Goal: Task Accomplishment & Management: Use online tool/utility

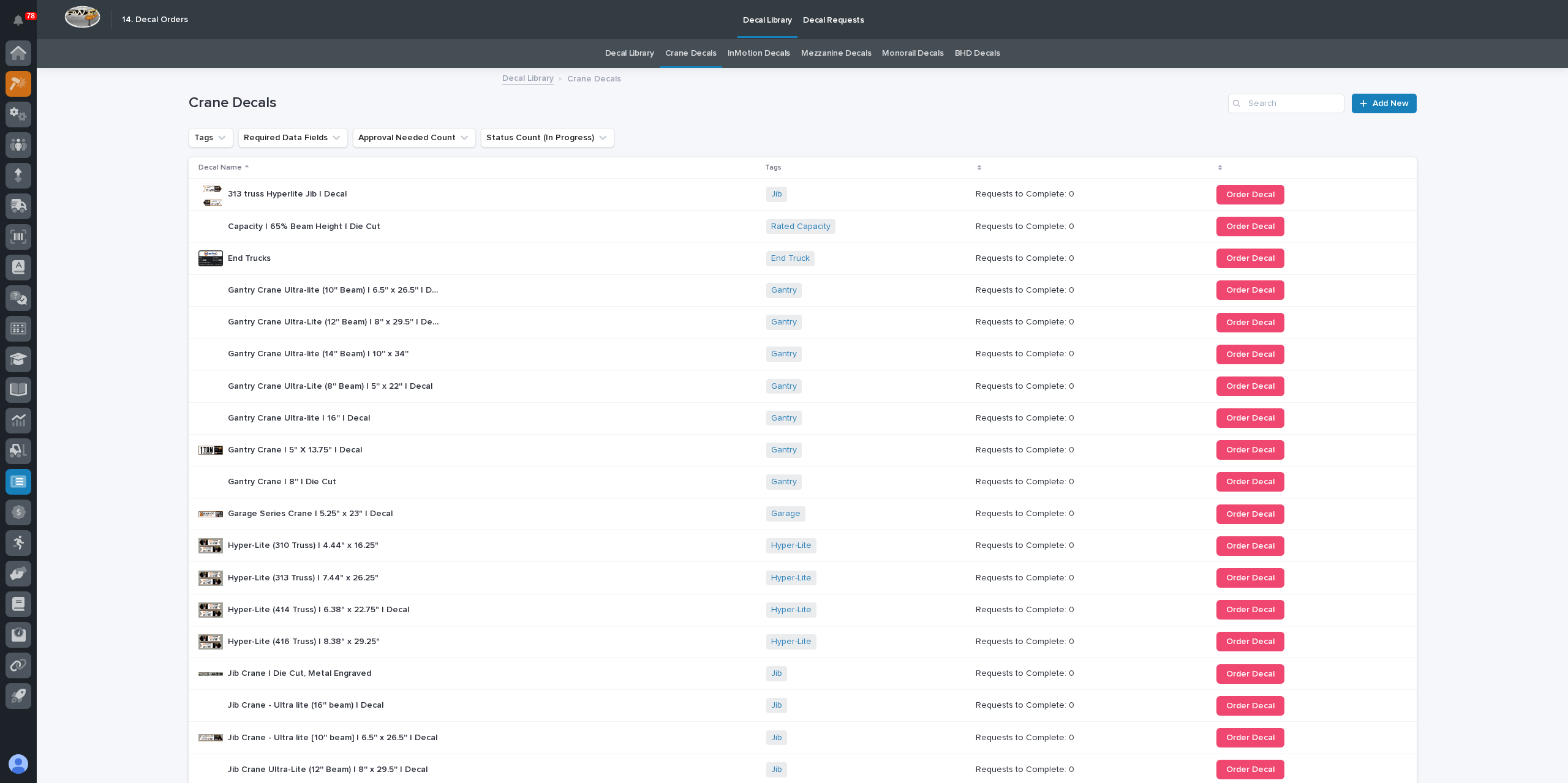
click at [26, 87] on icon at bounding box center [19, 83] width 18 height 14
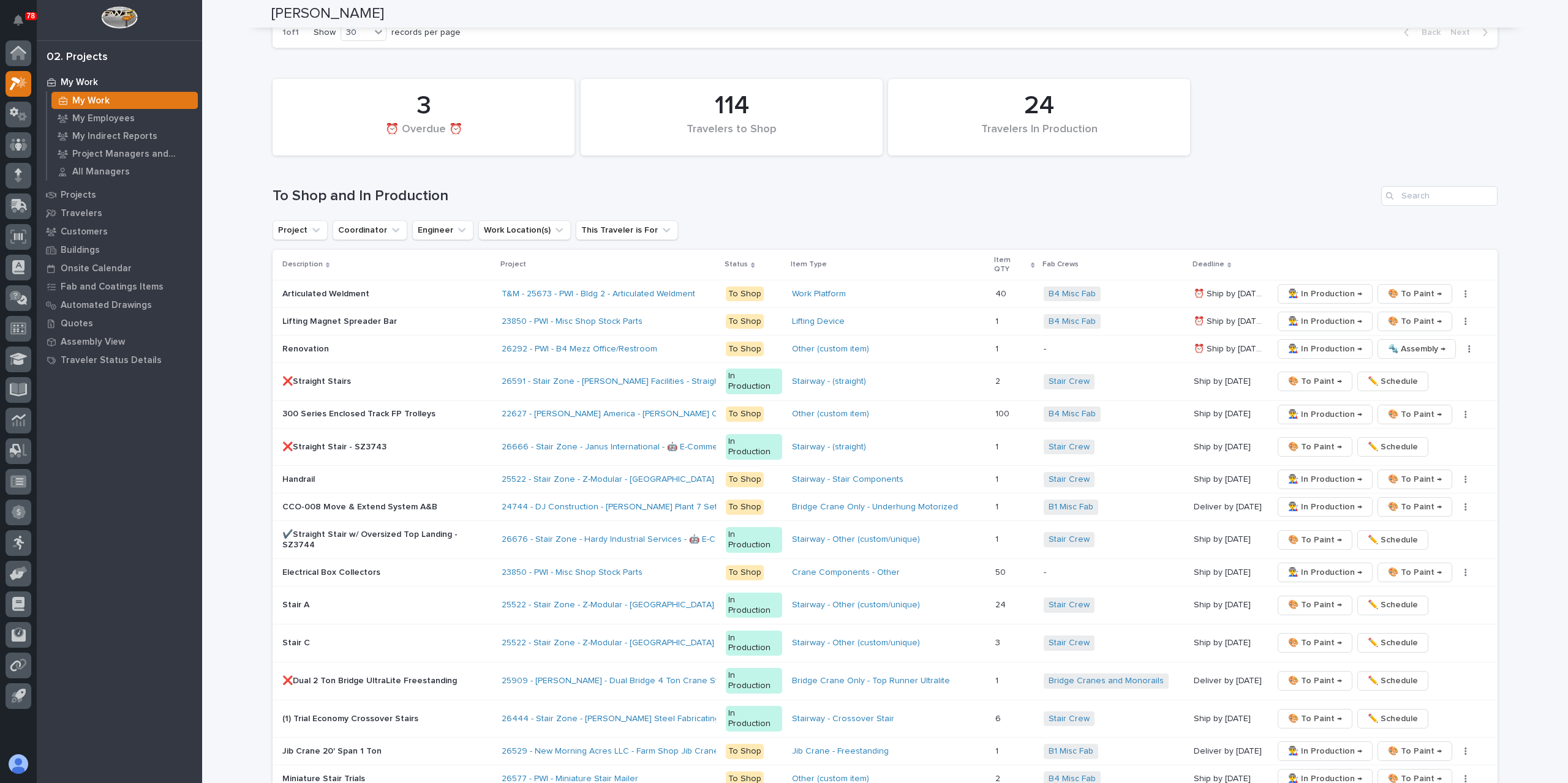
scroll to position [1836, 0]
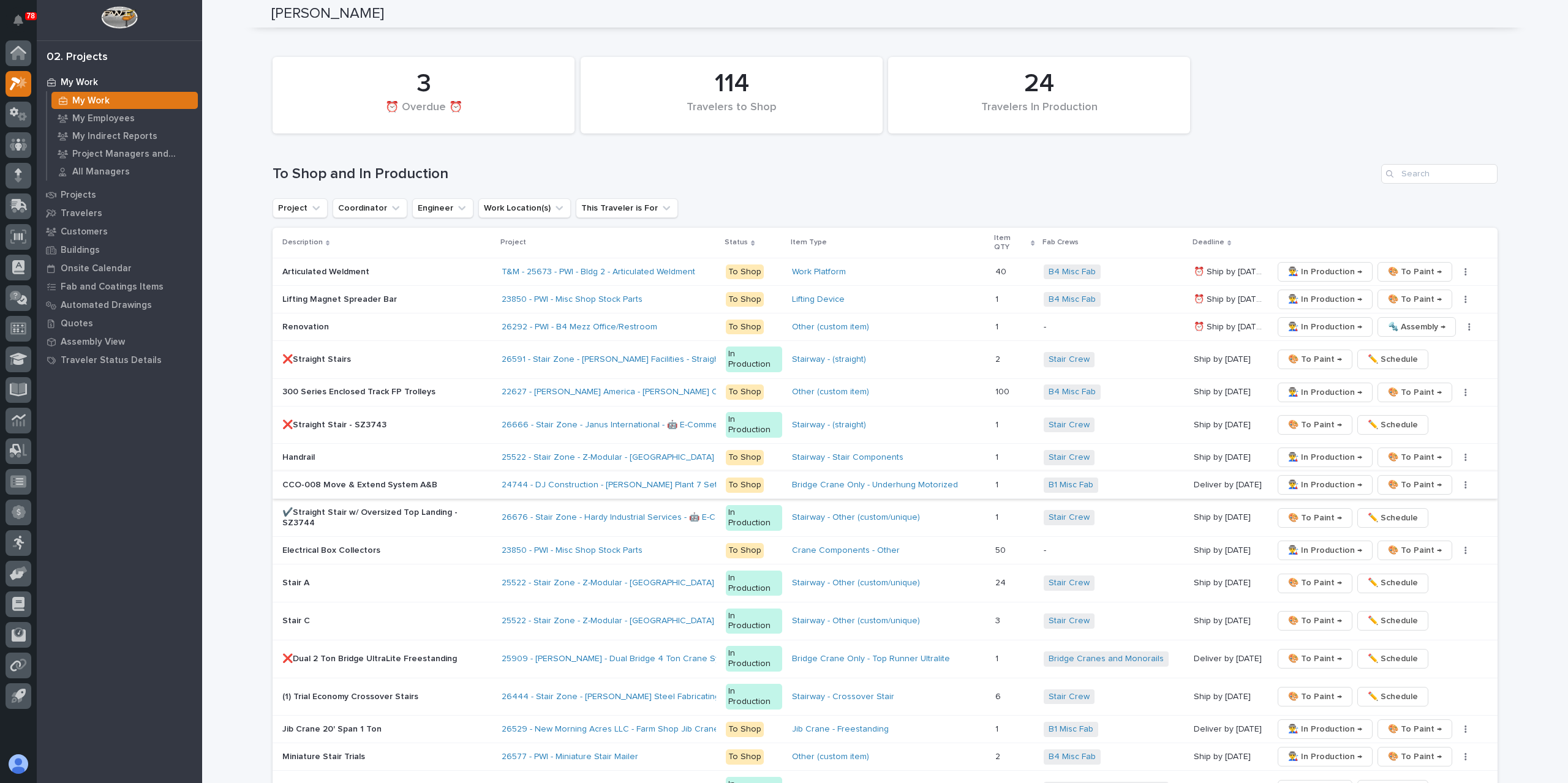
click at [1312, 477] on span "👨‍🏭 In Production →" at bounding box center [1325, 484] width 74 height 14
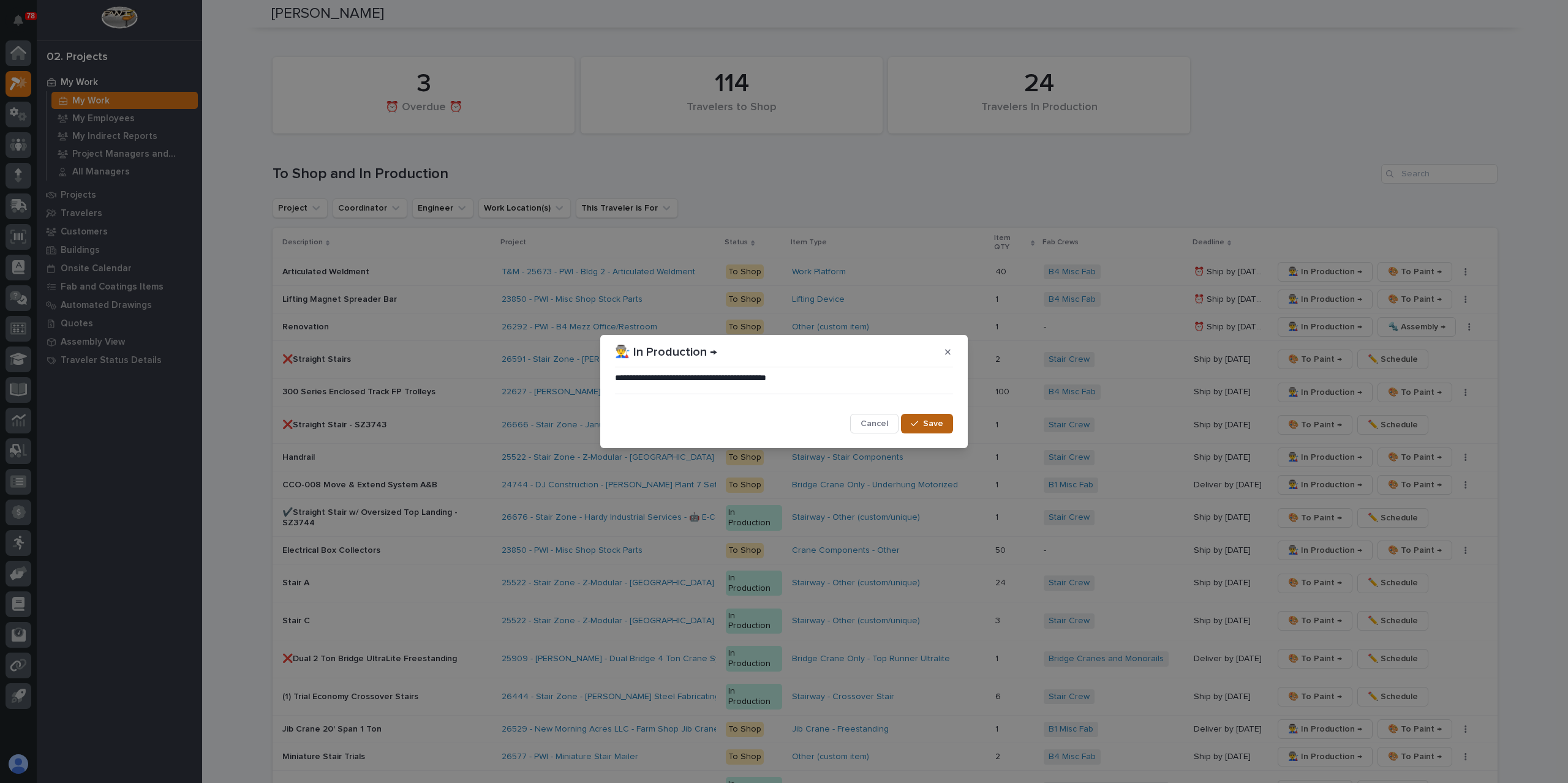
click at [930, 424] on span "Save" at bounding box center [933, 423] width 20 height 11
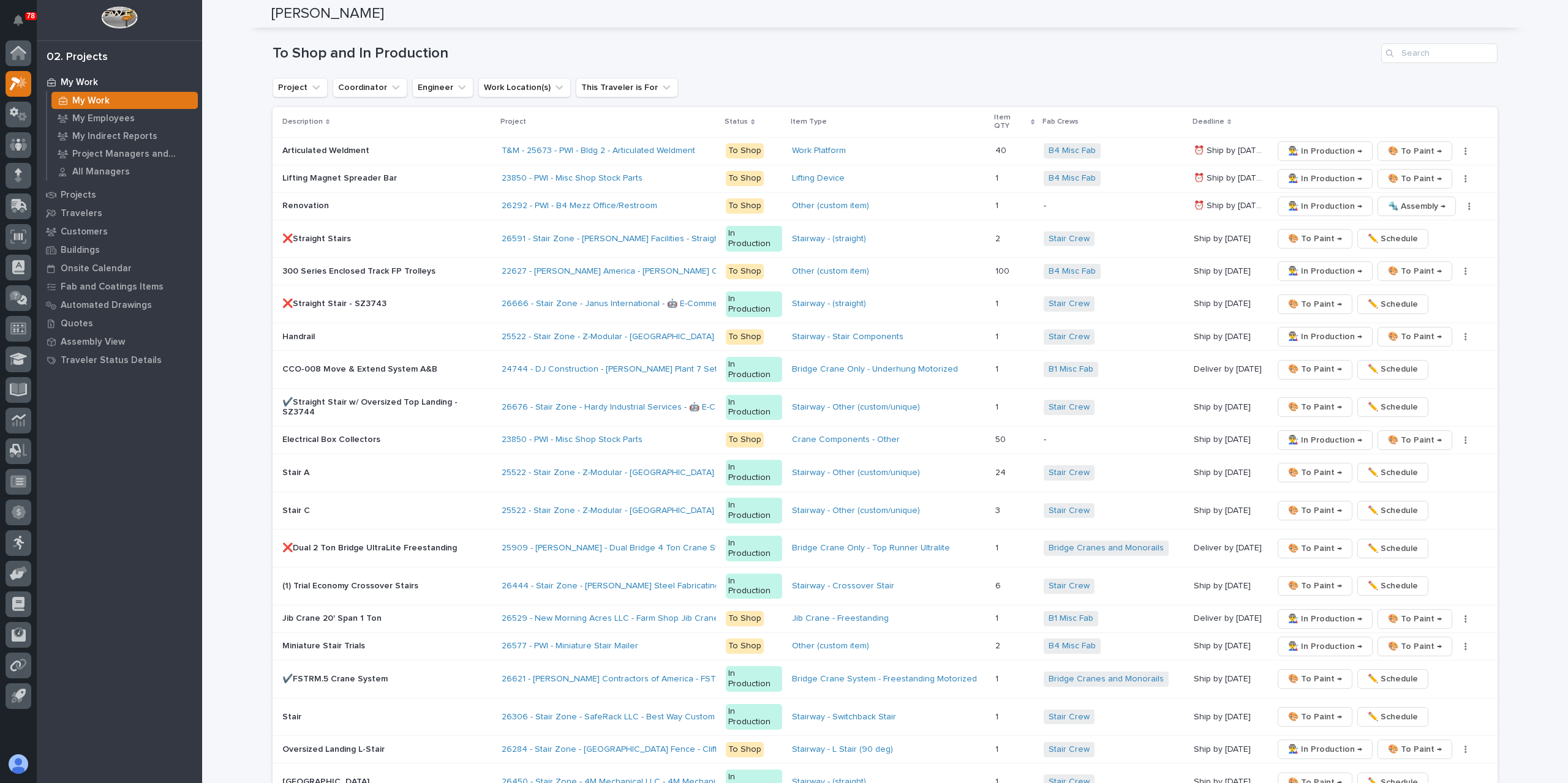
scroll to position [1986, 0]
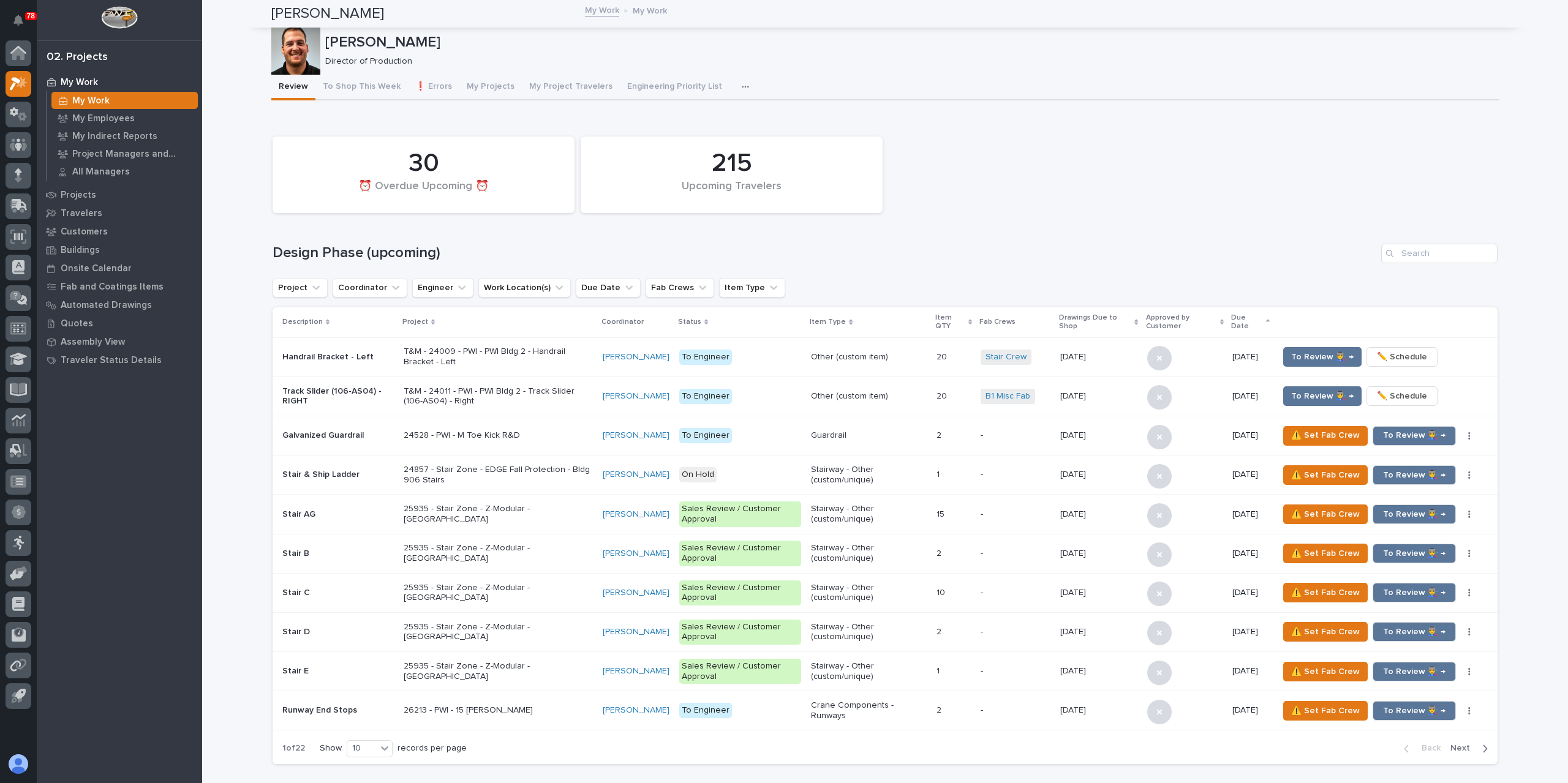
scroll to position [1986, 0]
